Goal: Information Seeking & Learning: Check status

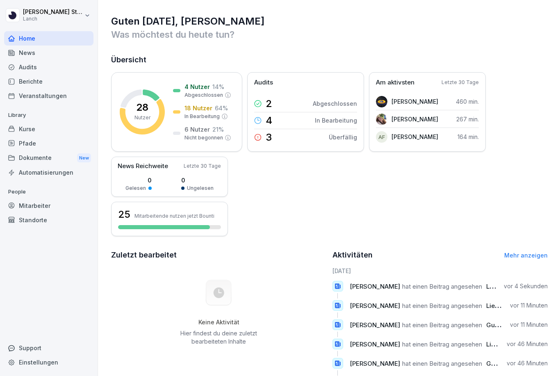
click at [28, 127] on div "Kurse" at bounding box center [48, 129] width 89 height 14
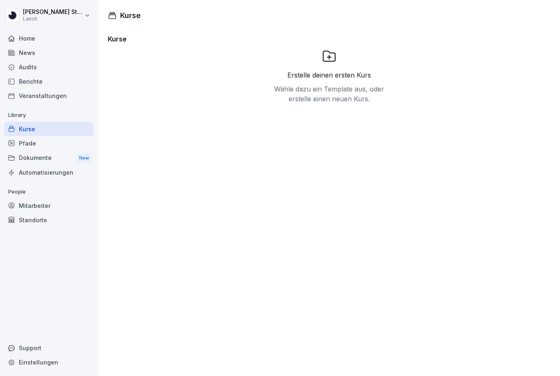
click at [43, 159] on div "Dokumente New" at bounding box center [48, 158] width 89 height 15
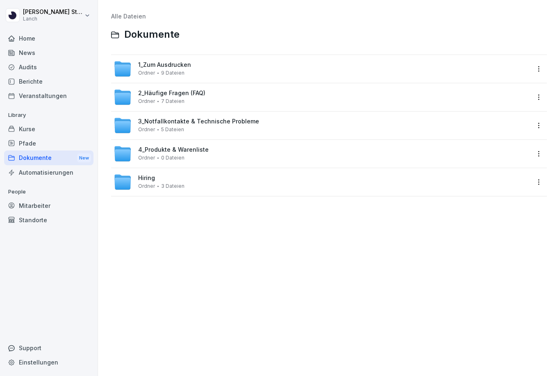
click at [40, 205] on div "Mitarbeiter" at bounding box center [48, 206] width 89 height 14
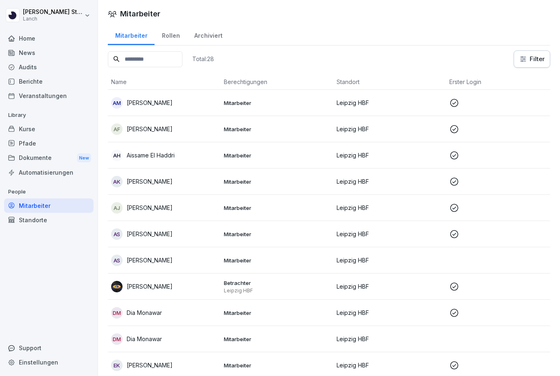
click at [27, 82] on div "Berichte" at bounding box center [48, 81] width 89 height 14
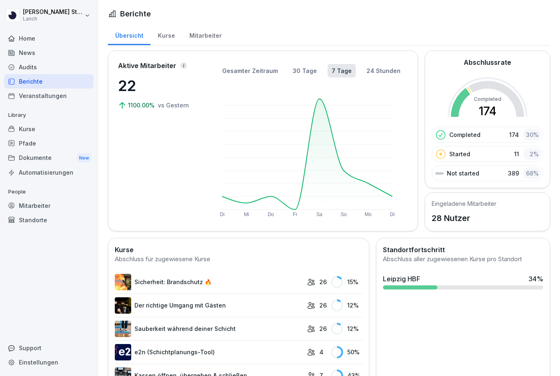
click at [171, 42] on div "Kurse" at bounding box center [167, 34] width 32 height 21
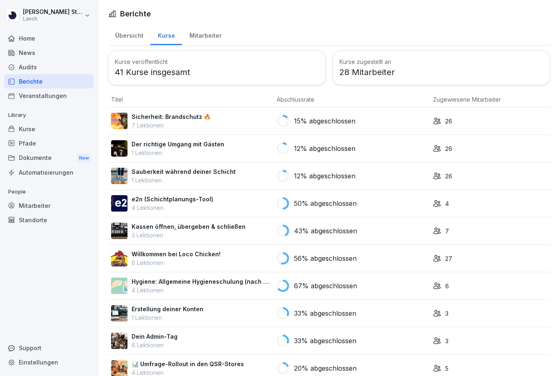
click at [210, 38] on div "Mitarbeiter" at bounding box center [205, 34] width 47 height 21
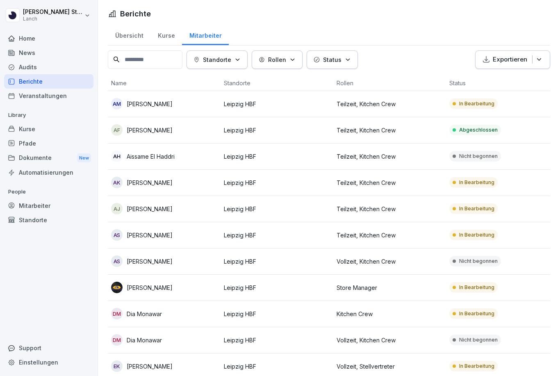
click at [173, 148] on td "AH Aissame El Haddri" at bounding box center [164, 157] width 113 height 26
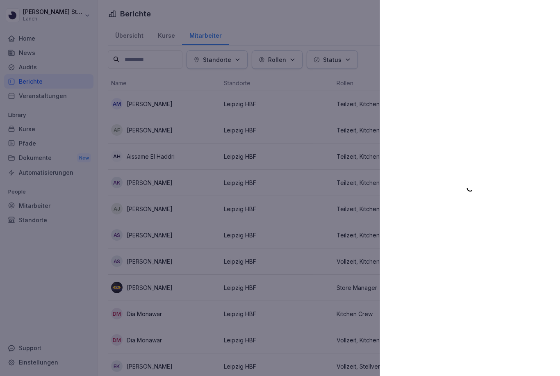
click at [175, 157] on div at bounding box center [280, 188] width 560 height 376
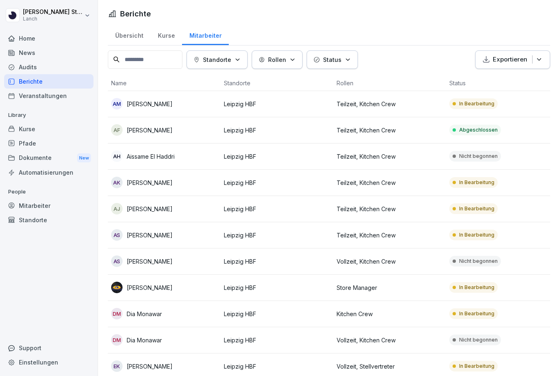
click at [171, 155] on p "Aissame El Haddri" at bounding box center [151, 156] width 48 height 9
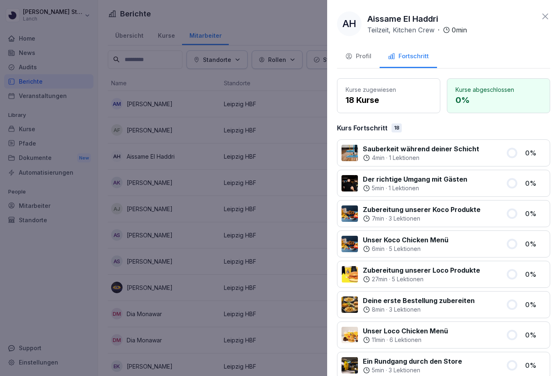
click at [421, 55] on div "Fortschritt" at bounding box center [408, 56] width 41 height 9
click at [365, 56] on div "Profil" at bounding box center [358, 56] width 26 height 9
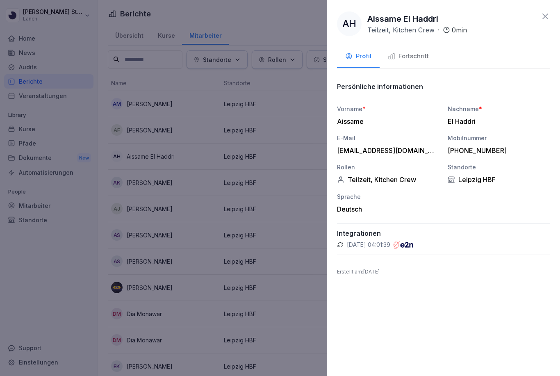
click at [543, 15] on icon at bounding box center [546, 17] width 6 height 6
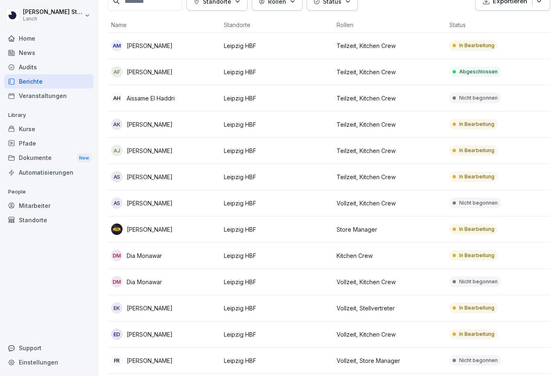
scroll to position [62, 0]
